Goal: Task Accomplishment & Management: Use online tool/utility

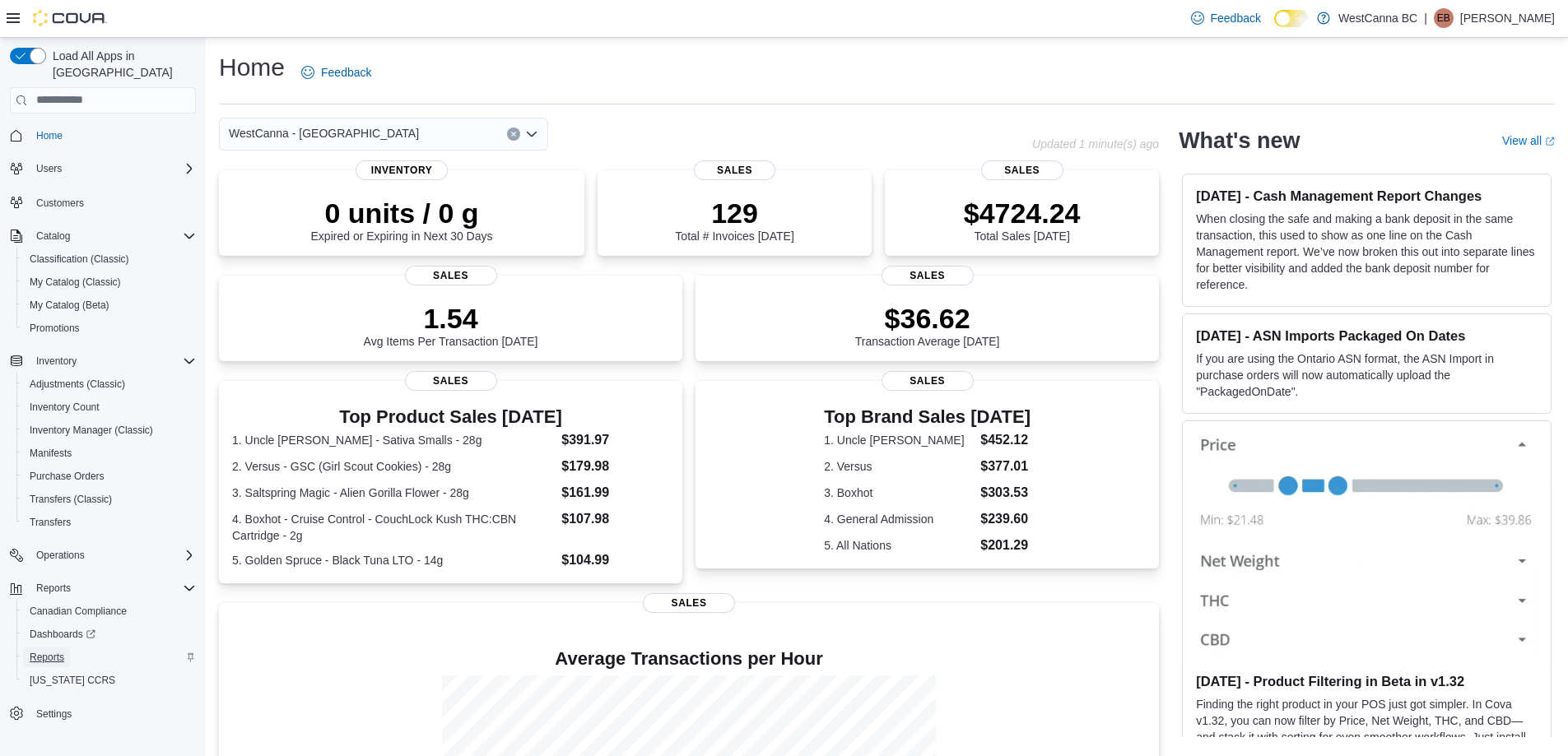
click at [59, 651] on span "Reports" at bounding box center [47, 657] width 34 height 13
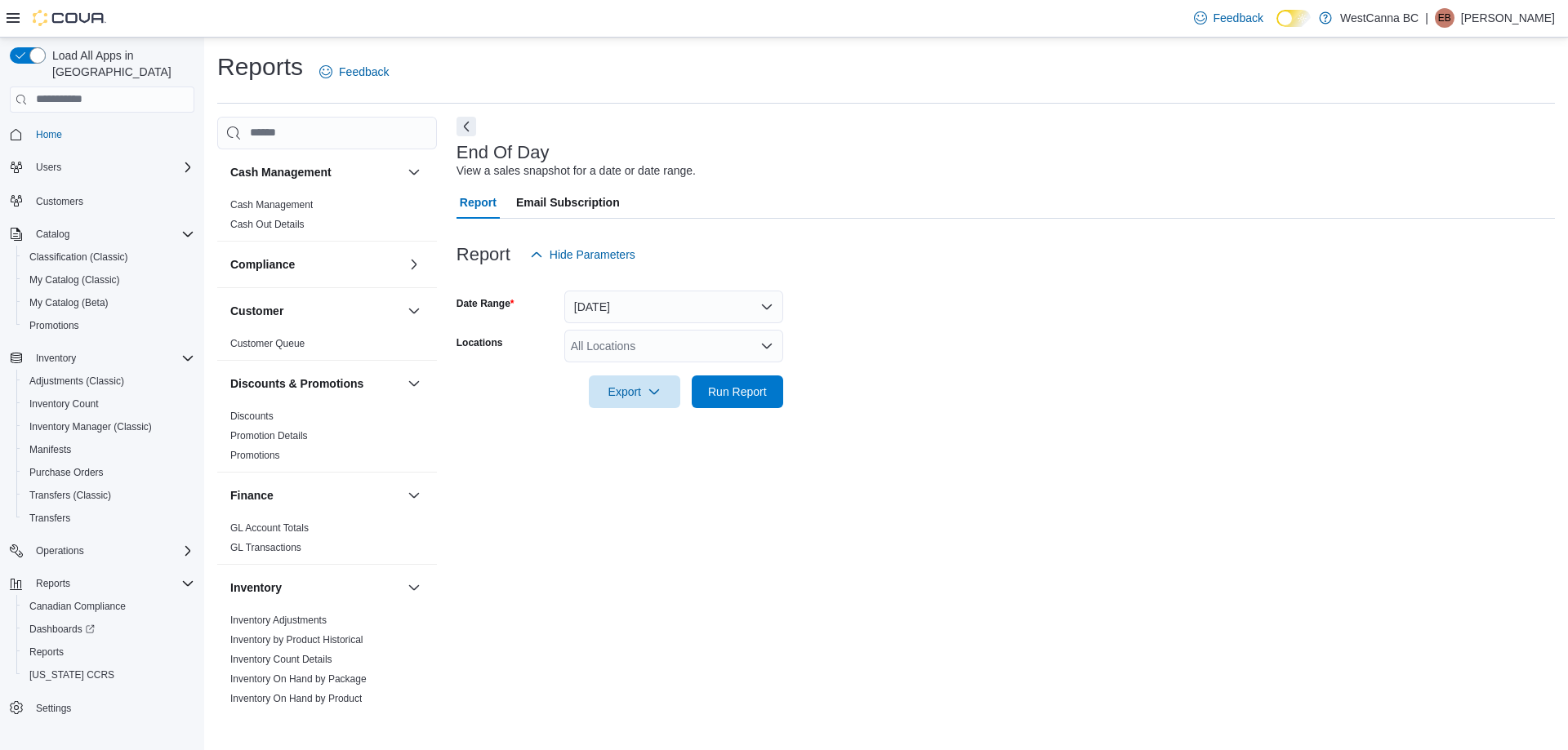
click at [766, 348] on icon "Open list of options" at bounding box center [767, 346] width 13 height 13
click at [723, 395] on div "WestCanna - Broadway" at bounding box center [673, 397] width 199 height 16
click at [869, 390] on form "Date Range Today Locations WestCanna - Broadway Export Run Report" at bounding box center [1004, 340] width 1098 height 138
click at [742, 379] on span "Run Report" at bounding box center [737, 391] width 72 height 33
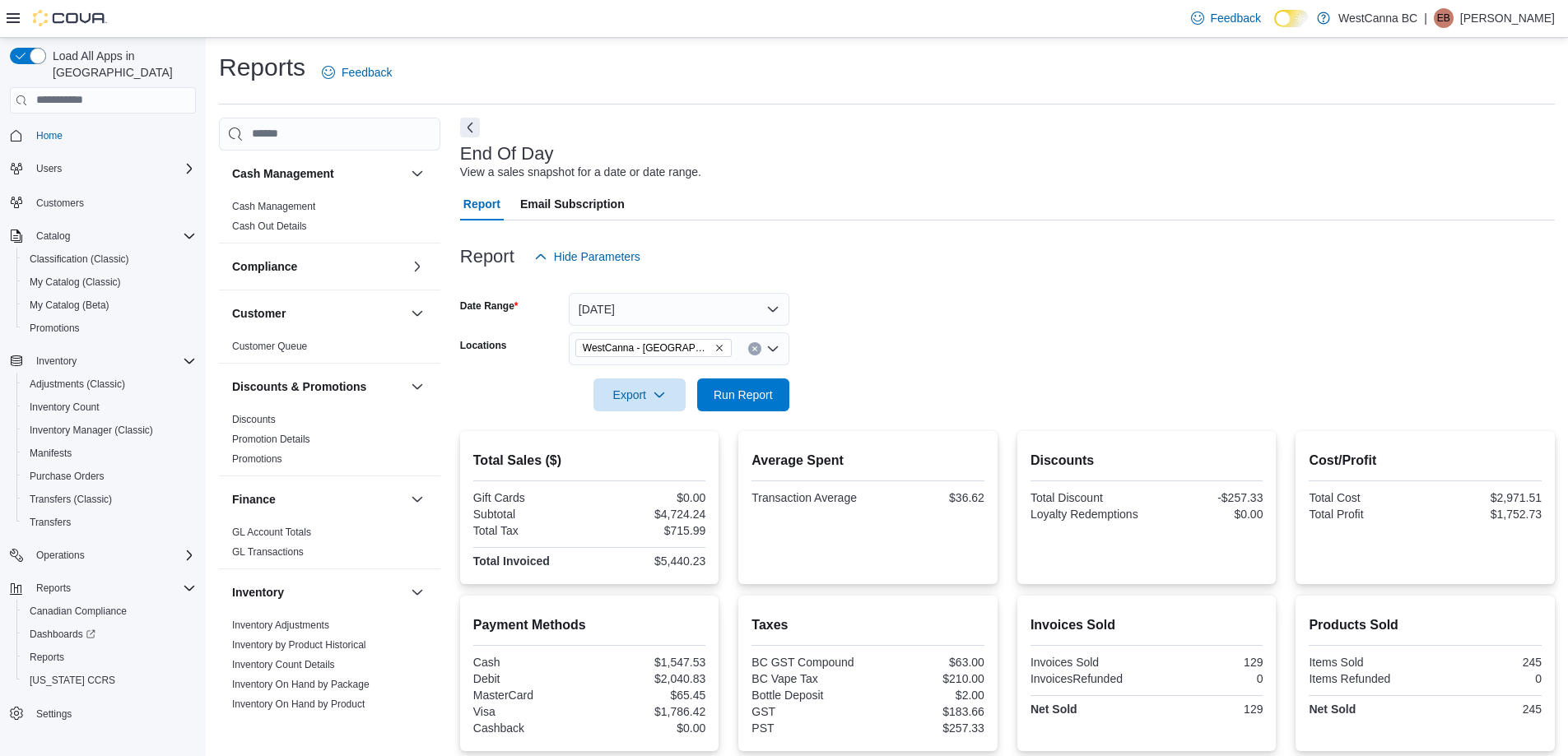
drag, startPoint x: 688, startPoint y: 362, endPoint x: 687, endPoint y: 346, distance: 16.0
click at [688, 358] on div "WestCanna - Broadway" at bounding box center [679, 349] width 220 height 33
click at [714, 345] on icon "Remove WestCanna - Broadway from selection in this group" at bounding box center [719, 348] width 9 height 9
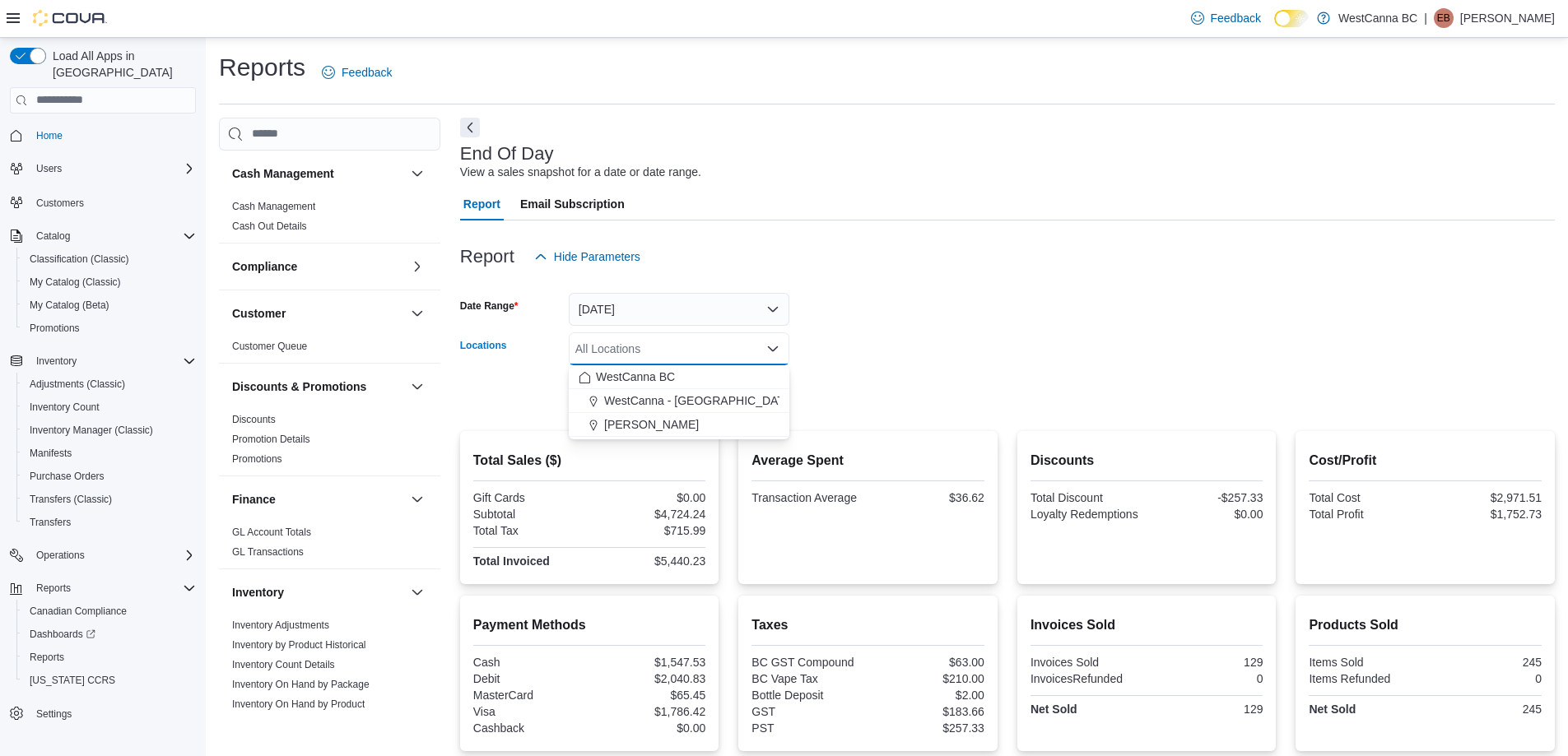
drag, startPoint x: 716, startPoint y: 421, endPoint x: 750, endPoint y: 425, distance: 34.2
click at [720, 421] on div "WestCanna - Robson" at bounding box center [678, 424] width 200 height 16
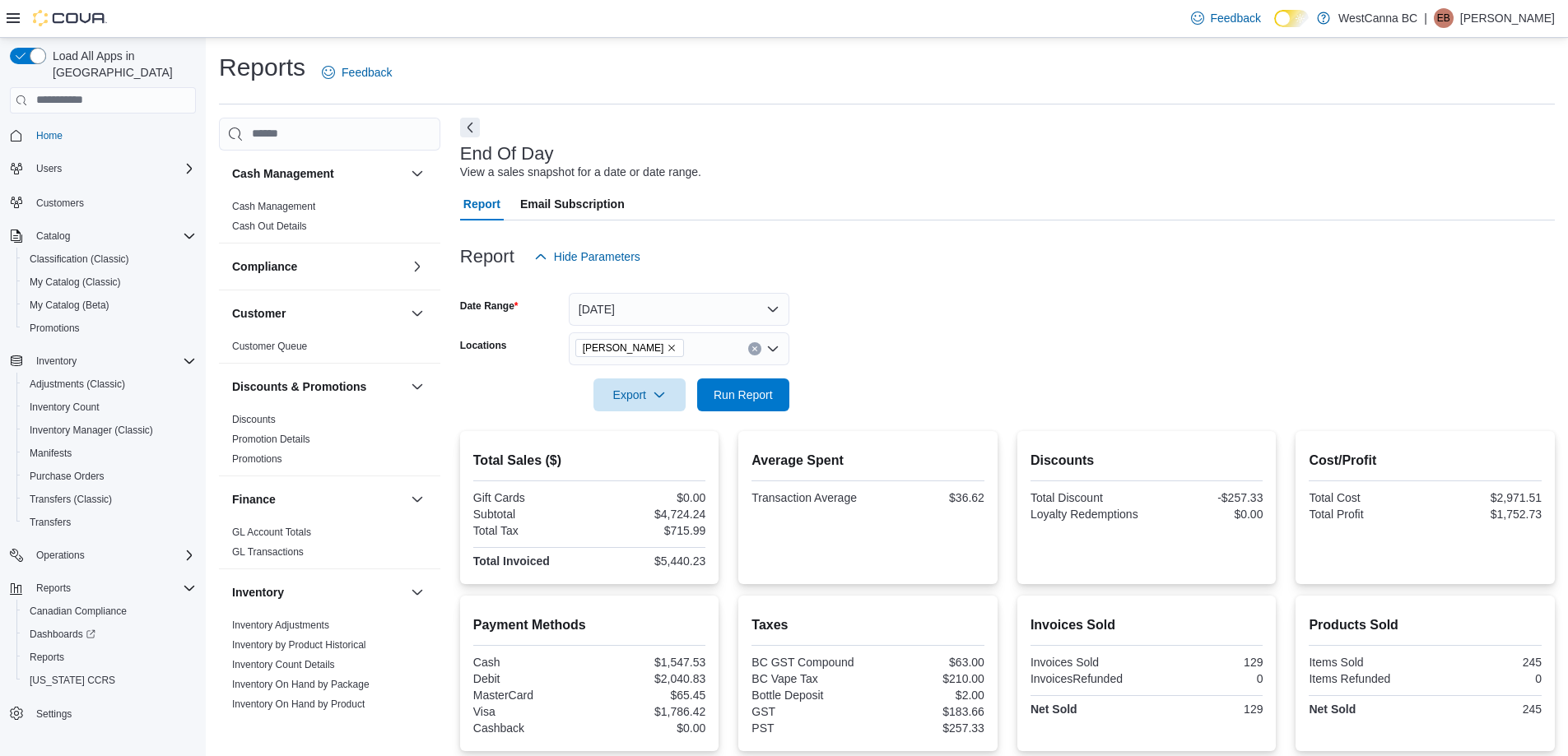
drag, startPoint x: 848, startPoint y: 445, endPoint x: 789, endPoint y: 409, distance: 69.1
click at [847, 444] on div "Average Spent Transaction Average $36.62" at bounding box center [867, 507] width 233 height 126
click at [763, 390] on span "Run Report" at bounding box center [743, 393] width 59 height 16
click at [790, 331] on form "Date Range Today Locations WestCanna - Robson Export Run Report" at bounding box center [1007, 343] width 1094 height 139
